Goal: Task Accomplishment & Management: Use online tool/utility

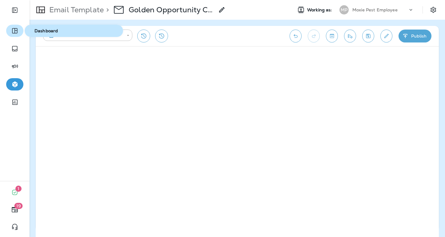
click at [15, 29] on icon "button" at bounding box center [14, 30] width 5 height 5
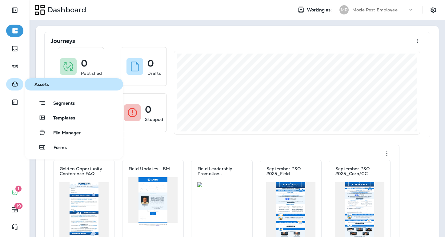
click at [13, 83] on icon "button" at bounding box center [15, 84] width 8 height 7
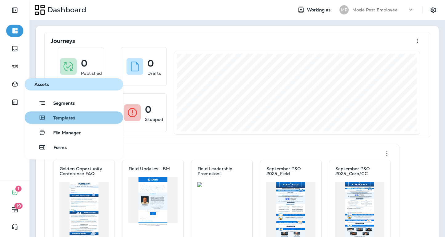
click at [66, 121] on span "Templates" at bounding box center [60, 118] width 29 height 6
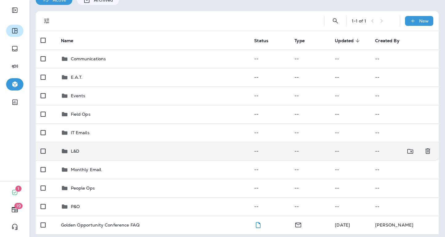
scroll to position [34, 0]
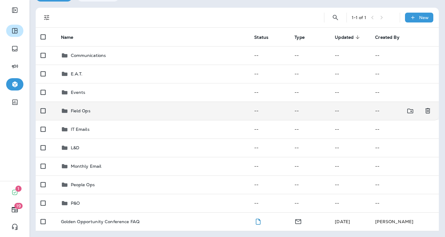
click at [81, 111] on p "Field Ops" at bounding box center [81, 110] width 20 height 5
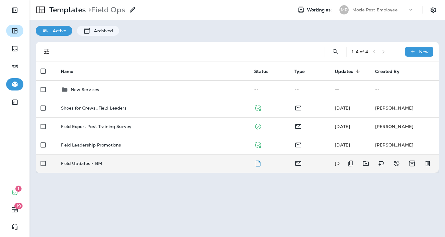
click at [93, 163] on p "Field Updates - BM" at bounding box center [82, 163] width 42 height 5
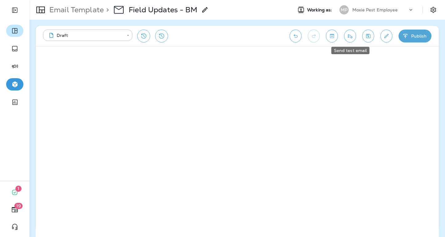
click at [351, 37] on icon "Send test email" at bounding box center [350, 36] width 6 height 6
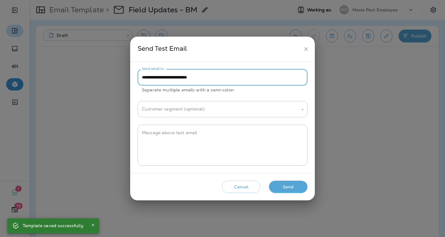
drag, startPoint x: 162, startPoint y: 79, endPoint x: 137, endPoint y: 78, distance: 24.9
click at [137, 78] on div "**********" at bounding box center [222, 117] width 185 height 111
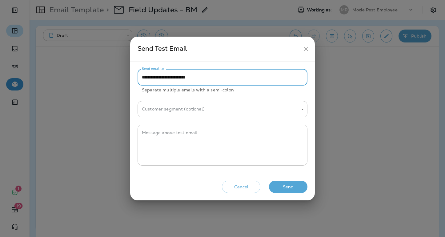
type input "**********"
click at [297, 187] on button "Send" at bounding box center [288, 187] width 38 height 13
